Goal: Task Accomplishment & Management: Complete application form

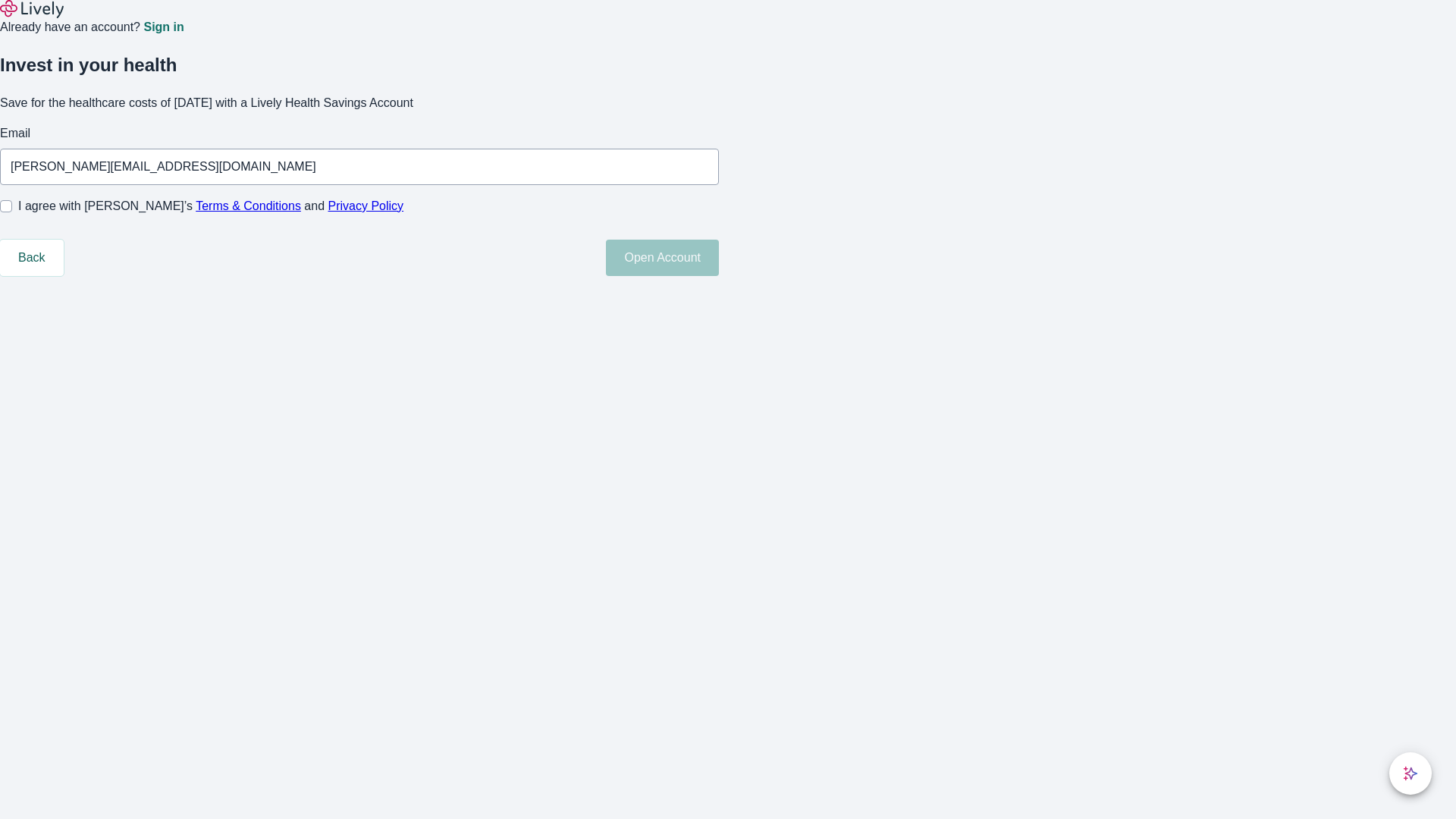
click at [12, 212] on input "I agree with Lively’s Terms & Conditions and Privacy Policy" at bounding box center [6, 206] width 12 height 12
checkbox input "true"
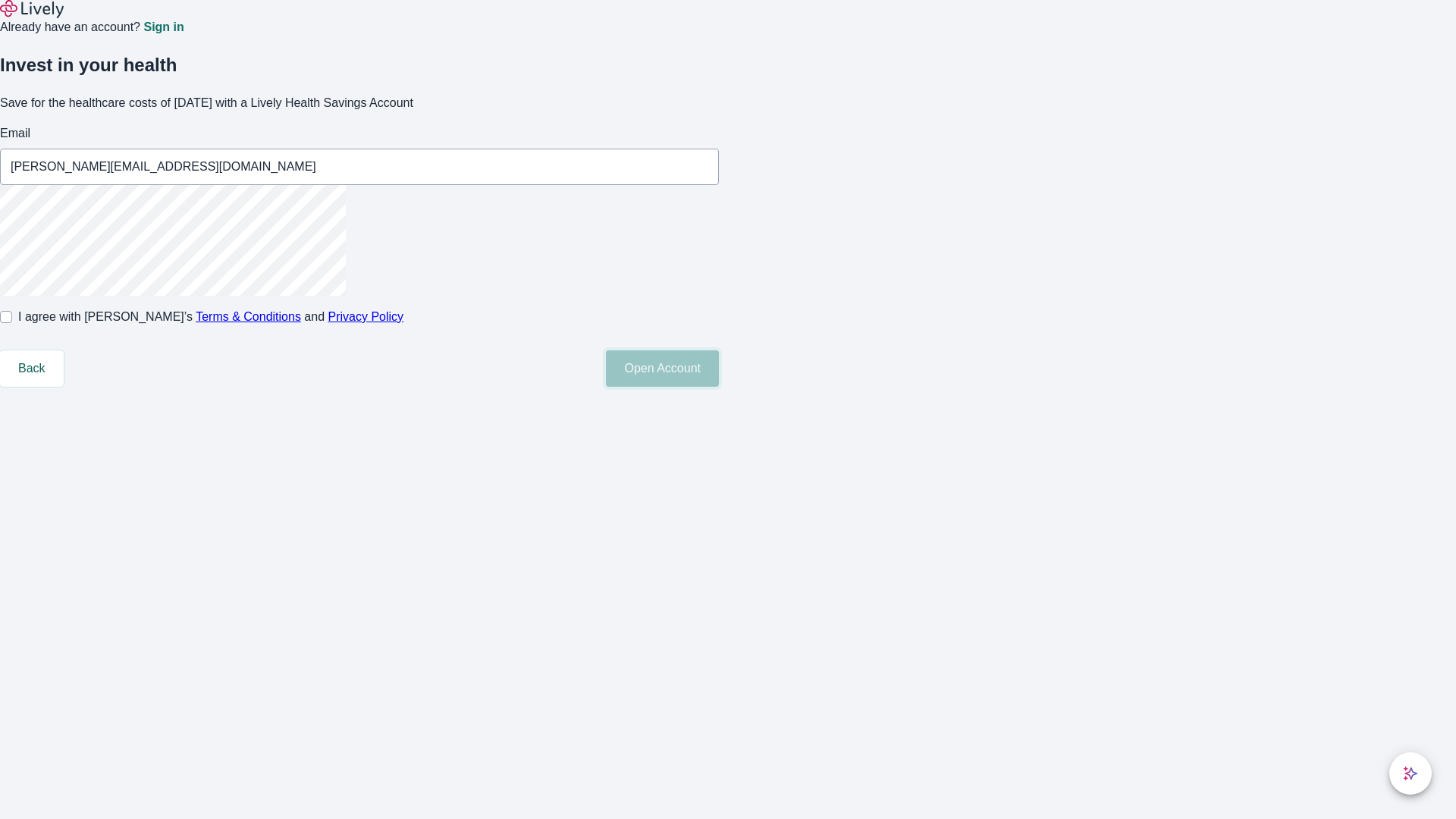
click at [719, 386] on button "Open Account" at bounding box center [662, 369] width 113 height 37
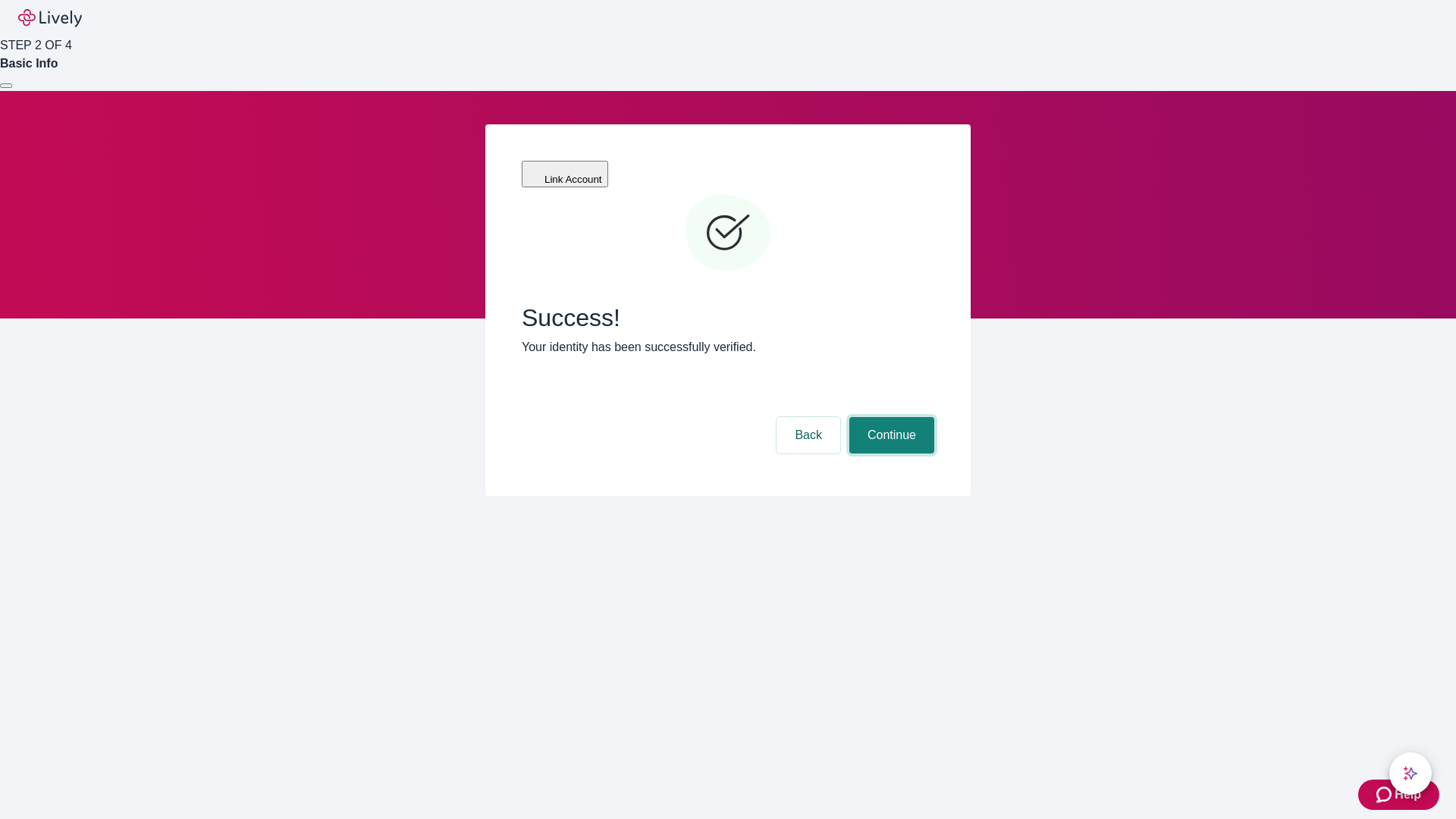
click at [889, 417] on button "Continue" at bounding box center [892, 435] width 85 height 37
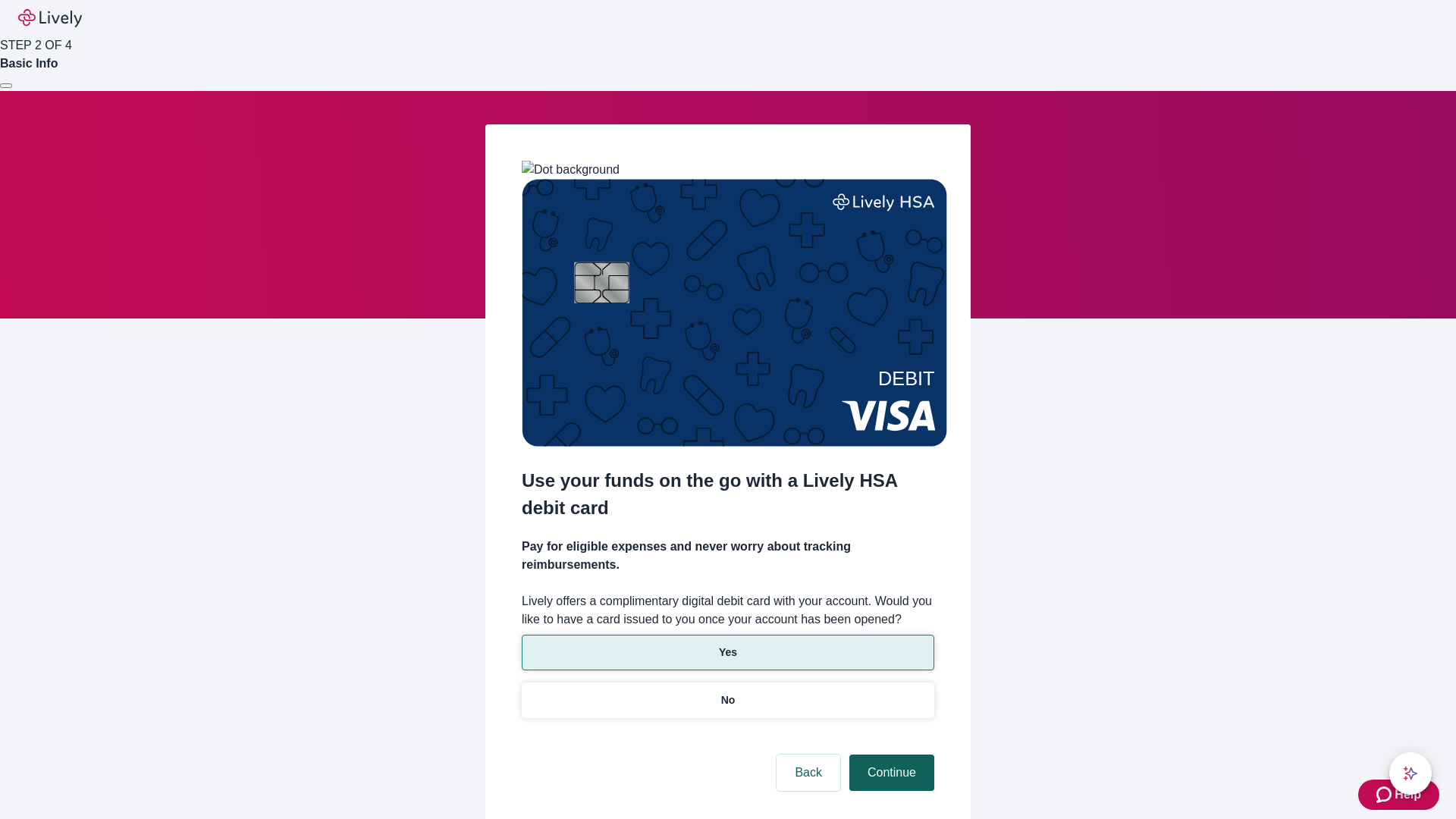
click at [727, 693] on p "No" at bounding box center [728, 700] width 14 height 16
click at [889, 754] on button "Continue" at bounding box center [892, 772] width 85 height 37
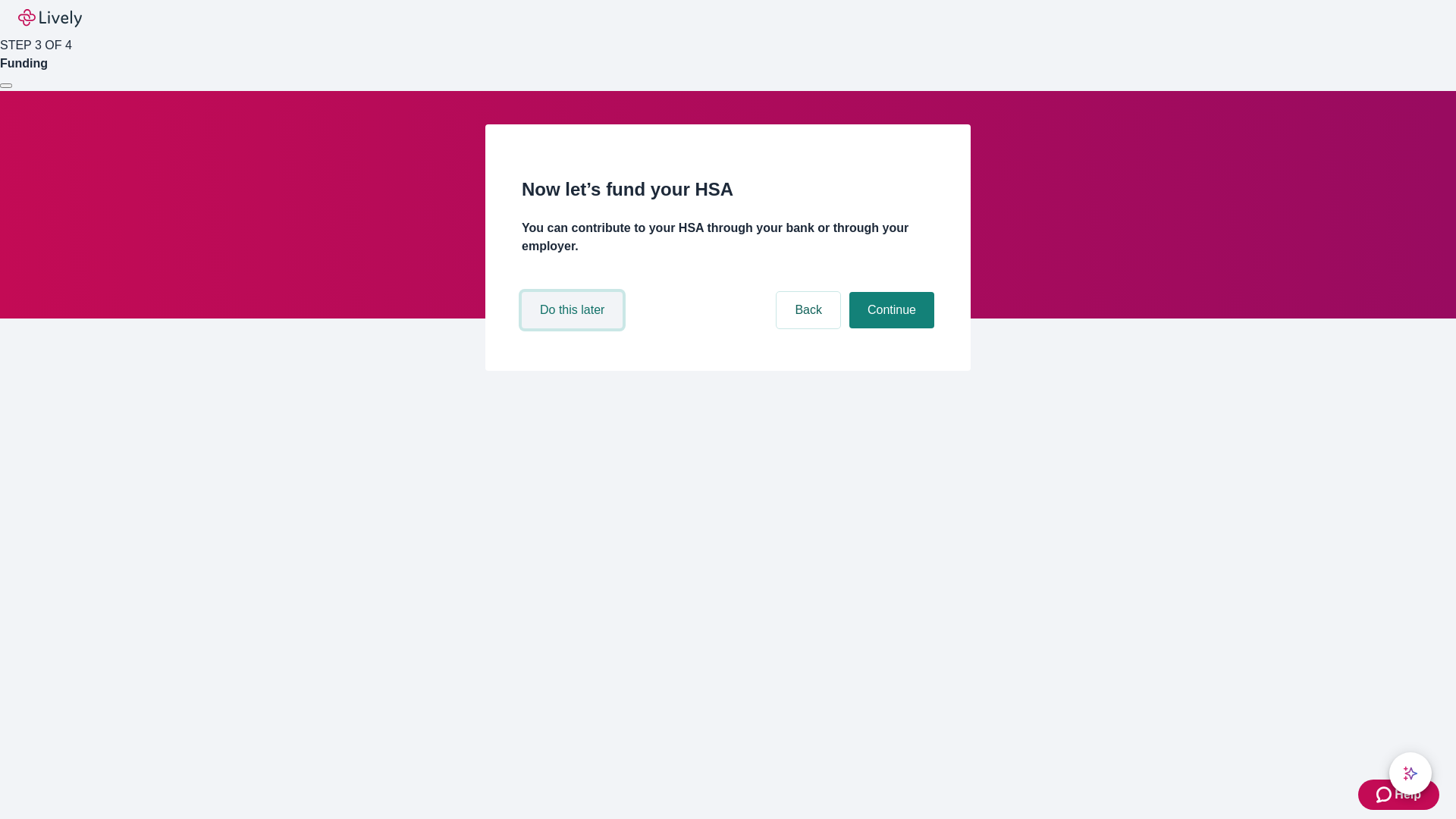
click at [574, 329] on button "Do this later" at bounding box center [571, 310] width 101 height 37
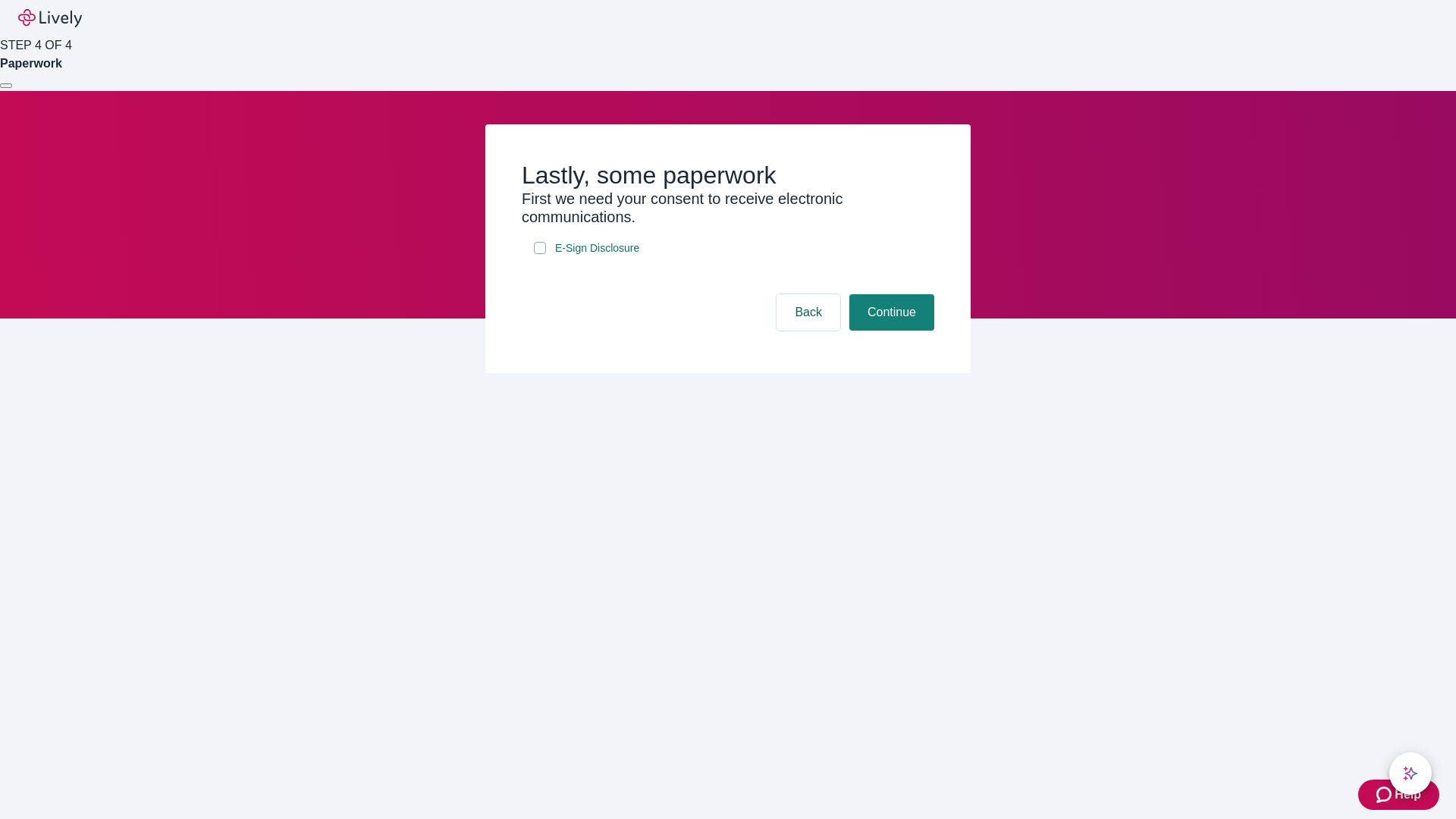
click at [539, 254] on input "E-Sign Disclosure" at bounding box center [540, 248] width 12 height 12
checkbox input "true"
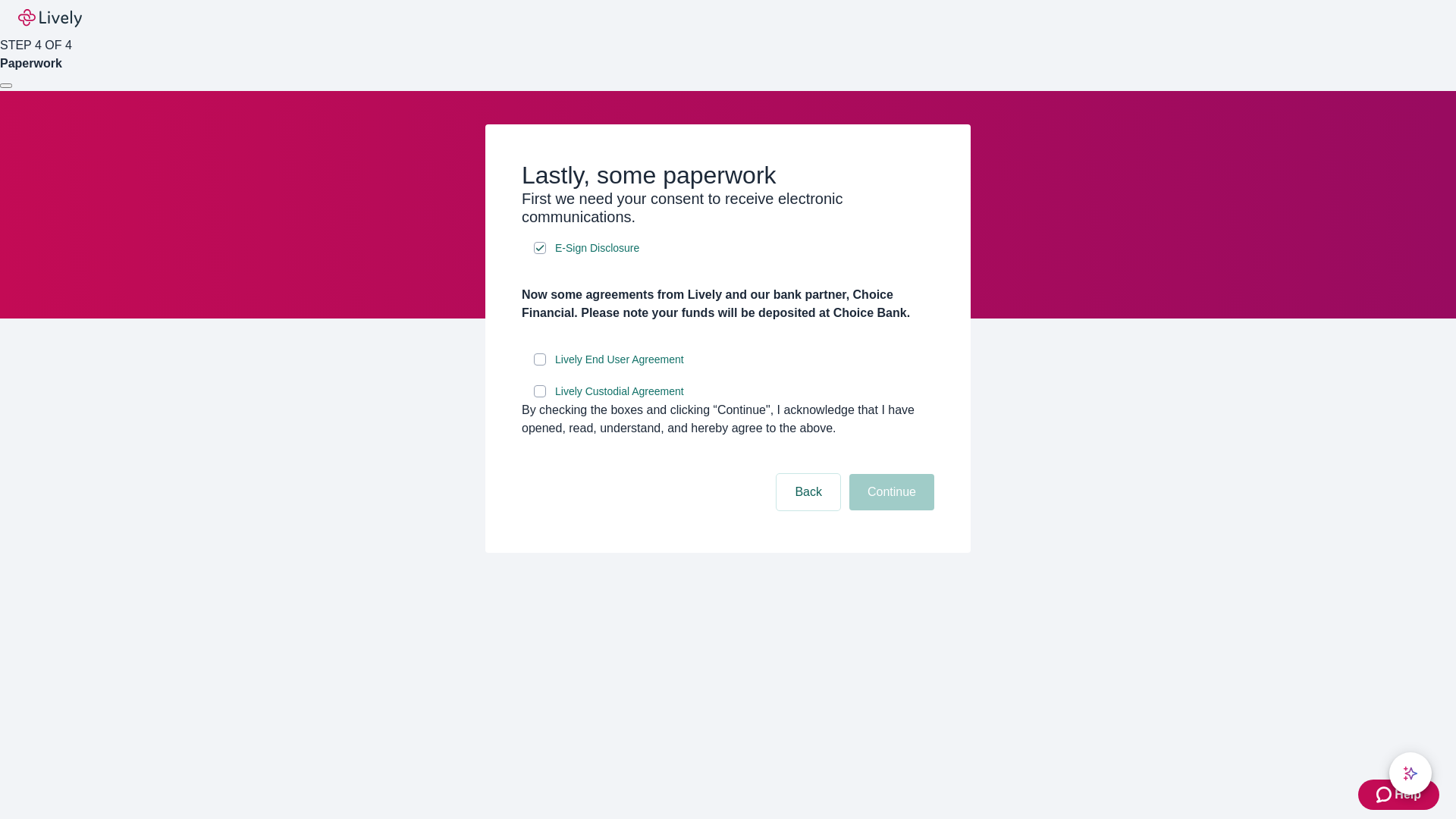
click at [539, 365] on input "Lively End User Agreement" at bounding box center [540, 360] width 12 height 12
checkbox input "true"
click at [539, 397] on input "Lively Custodial Agreement" at bounding box center [540, 391] width 12 height 12
checkbox input "true"
click at [889, 511] on button "Continue" at bounding box center [892, 492] width 85 height 37
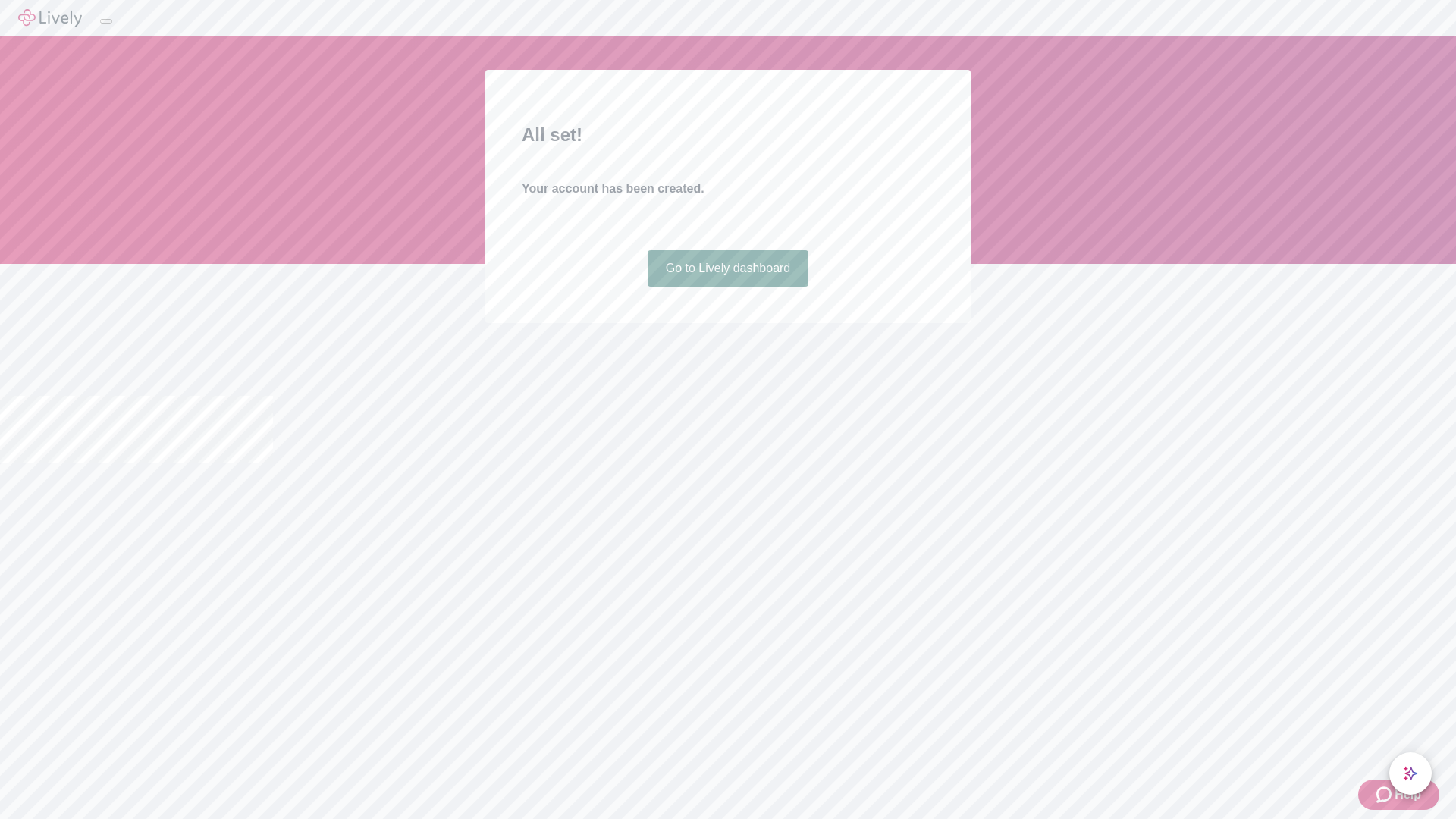
click at [727, 287] on link "Go to Lively dashboard" at bounding box center [728, 268] width 162 height 37
